Goal: Task Accomplishment & Management: Manage account settings

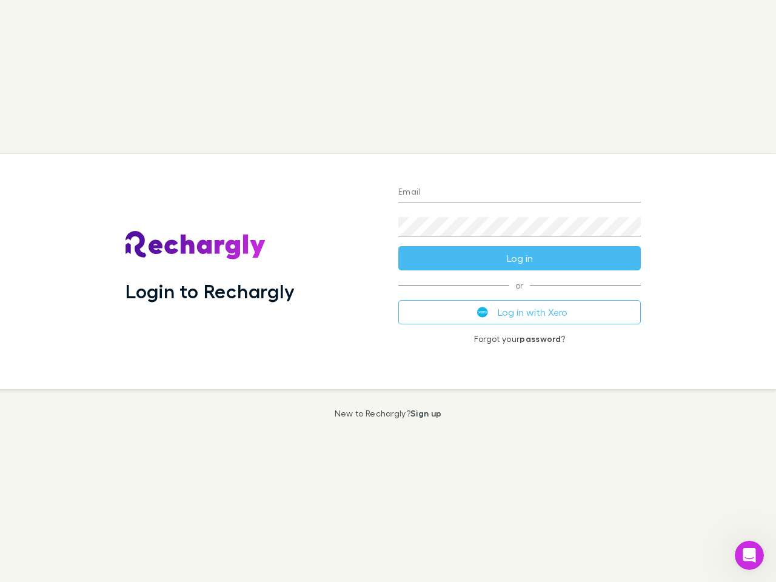
click at [388, 291] on div "Login to Rechargly" at bounding box center [252, 271] width 273 height 235
click at [519, 193] on input "Email" at bounding box center [519, 192] width 242 height 19
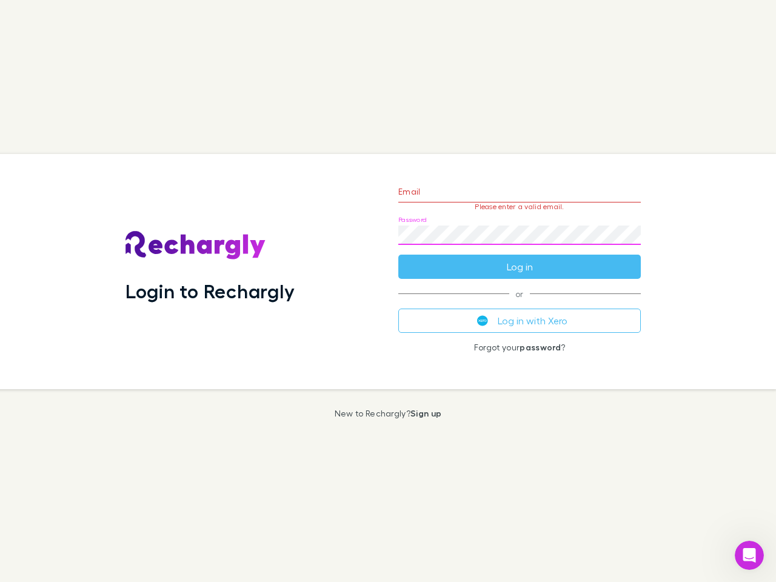
click at [519, 258] on form "Email Please enter a valid email. Password Log in" at bounding box center [519, 225] width 242 height 105
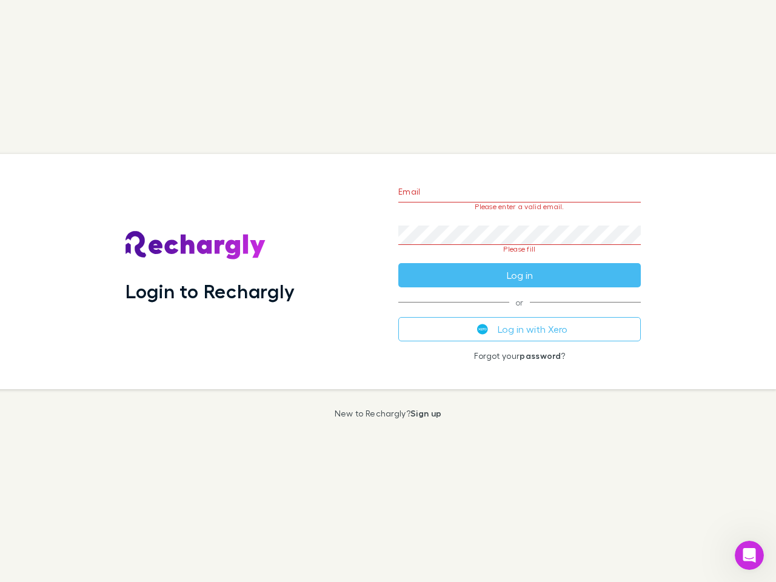
click at [519, 312] on div "Email Please enter a valid email. Password Please fill Log in or Log in with Xe…" at bounding box center [520, 271] width 262 height 235
